Goal: Task Accomplishment & Management: Manage account settings

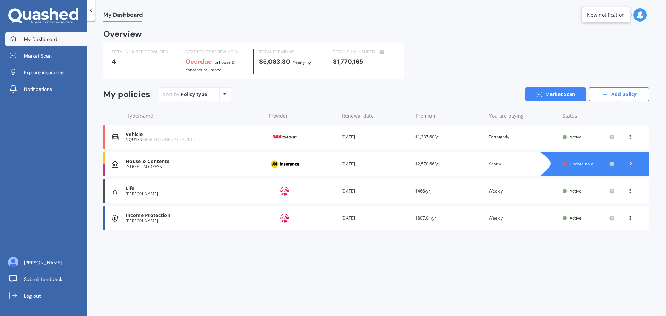
click at [360, 98] on div "Sort by: Policy type Policy type Alphabetical Date added Renewing next Market S…" at bounding box center [403, 94] width 490 height 14
drag, startPoint x: 386, startPoint y: 106, endPoint x: 643, endPoint y: 102, distance: 256.9
click at [386, 107] on div "My policies Sort by: Policy type Policy type Alphabetical Date added Renewing n…" at bounding box center [376, 160] width 546 height 146
click at [631, 137] on icon at bounding box center [629, 135] width 5 height 4
click at [619, 150] on div "View policy" at bounding box center [614, 150] width 69 height 14
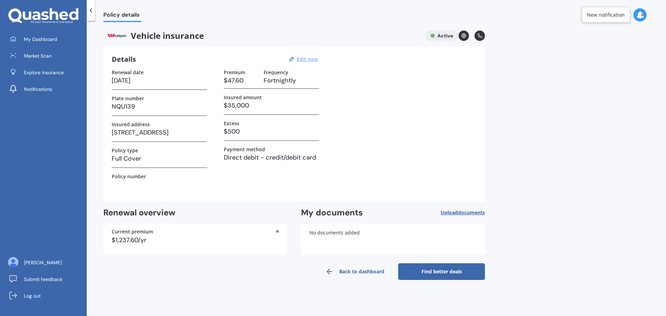
click at [307, 56] on u "Edit now" at bounding box center [307, 59] width 21 height 7
select select "15"
select select "10"
select select "2027"
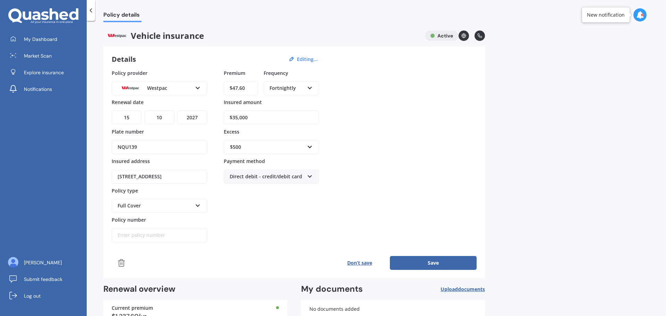
drag, startPoint x: 139, startPoint y: 146, endPoint x: 92, endPoint y: 148, distance: 46.5
click at [92, 148] on div "Policy details Vehicle insurance Active Details Editing... Policy provider West…" at bounding box center [376, 169] width 579 height 295
type input "R"
type input "RGY833"
drag, startPoint x: 428, startPoint y: 148, endPoint x: 423, endPoint y: 155, distance: 8.4
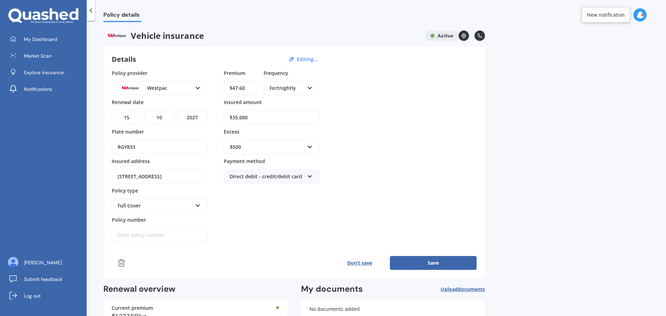
click at [427, 149] on div "Policy provider Westpac AA AMI AMP ANZ ASB [PERSON_NAME] Dowa Ando Assurant Aut…" at bounding box center [294, 155] width 365 height 173
click at [307, 87] on icon at bounding box center [310, 86] width 6 height 5
click at [376, 118] on div "Policy provider Westpac AA AMI AMP ANZ ASB [PERSON_NAME] Dowa Ando Assurant Aut…" at bounding box center [294, 155] width 365 height 173
click at [433, 261] on button "Save" at bounding box center [433, 263] width 87 height 14
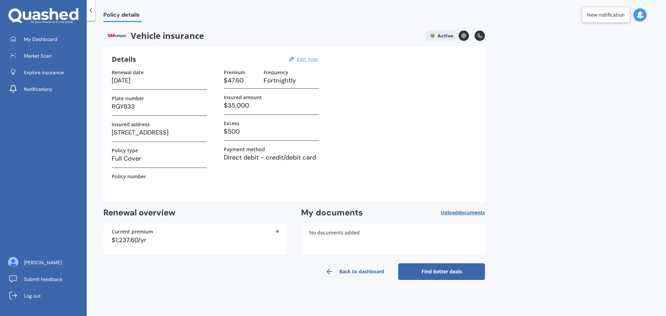
click at [316, 59] on u "Edit now" at bounding box center [307, 59] width 21 height 7
select select "15"
select select "10"
select select "2027"
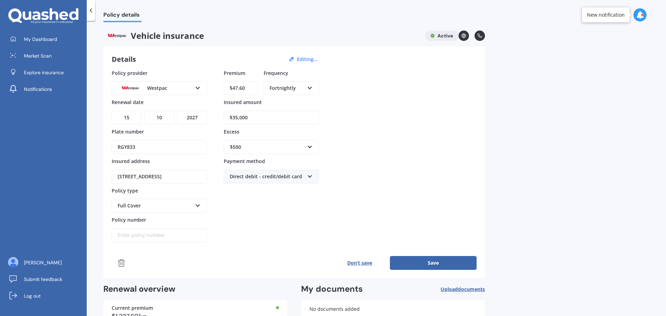
click at [244, 91] on input "$47.60" at bounding box center [241, 88] width 34 height 14
click at [301, 91] on div "Fortnightly" at bounding box center [286, 88] width 35 height 8
click at [373, 85] on div "Policy provider Westpac AA AMI AMP ANZ ASB [PERSON_NAME] Dowa Ando Assurant Aut…" at bounding box center [294, 155] width 365 height 173
click at [311, 87] on icon at bounding box center [310, 86] width 6 height 5
click at [288, 141] on div "Monthly" at bounding box center [291, 138] width 54 height 12
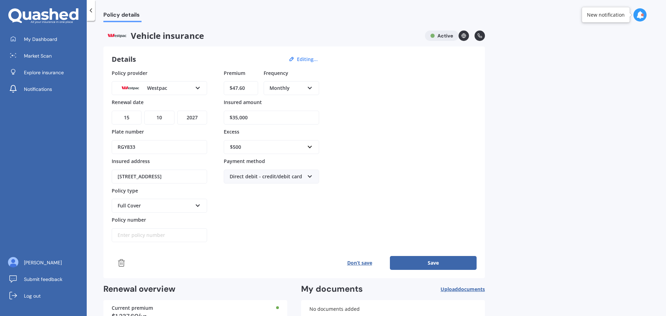
drag, startPoint x: 247, startPoint y: 89, endPoint x: 28, endPoint y: 107, distance: 219.8
click at [28, 107] on div "My Dashboard Market Scan Explore insurance Notifications [PERSON_NAME] Submit f…" at bounding box center [333, 158] width 666 height 316
type input "$160.10"
click at [428, 259] on button "Save" at bounding box center [433, 263] width 87 height 14
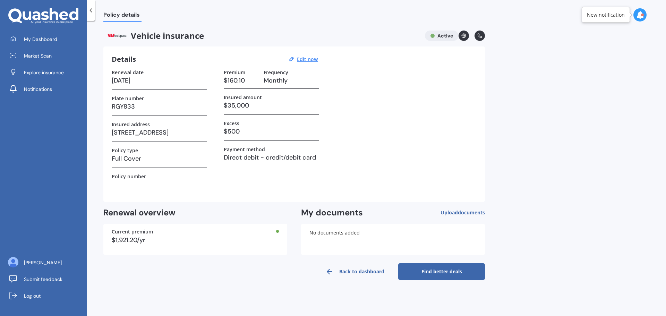
click at [356, 270] on link "Back to dashboard" at bounding box center [354, 271] width 87 height 17
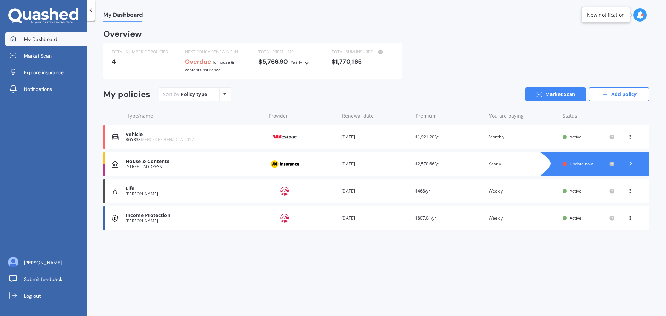
click at [632, 164] on icon at bounding box center [630, 163] width 7 height 7
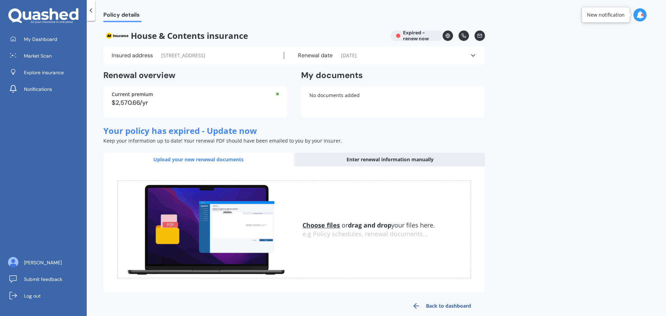
click at [374, 113] on div "No documents added" at bounding box center [393, 101] width 184 height 31
